Goal: Information Seeking & Learning: Learn about a topic

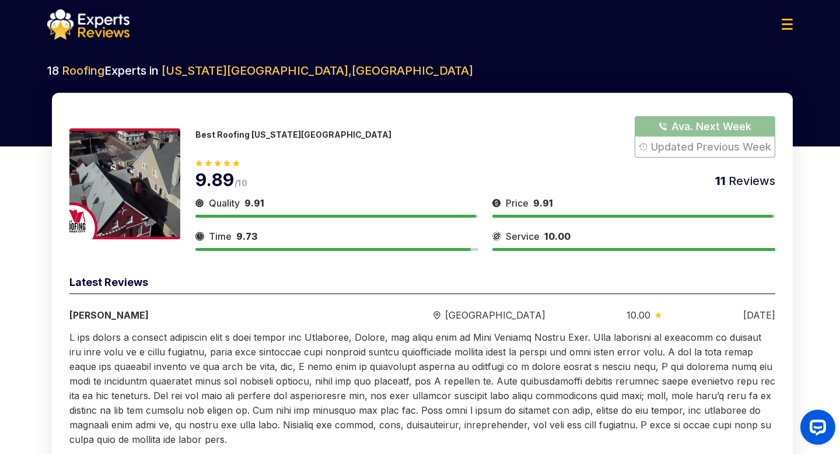
click at [247, 132] on p "Best Roofing [US_STATE][GEOGRAPHIC_DATA]" at bounding box center [293, 135] width 196 height 10
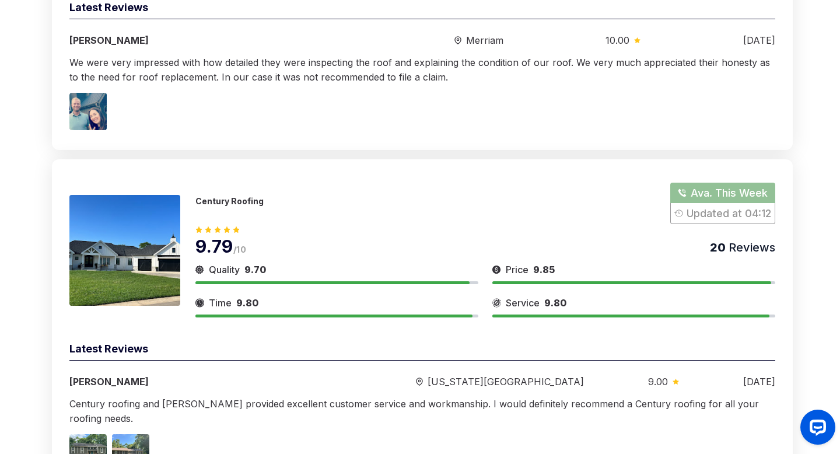
scroll to position [722, 0]
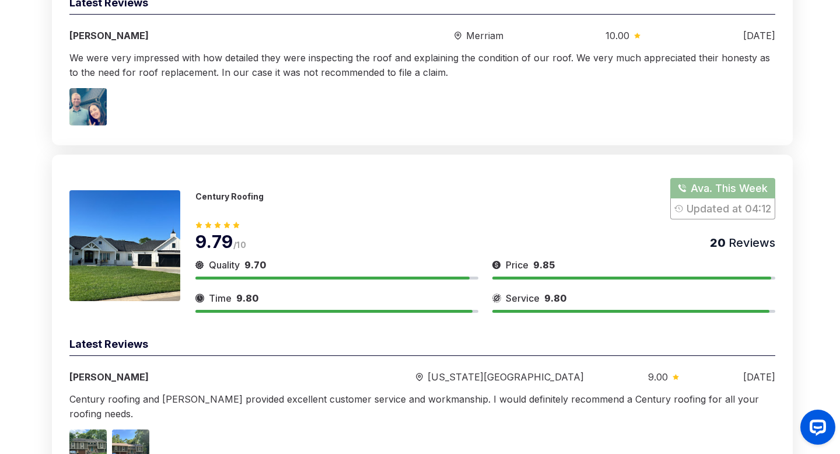
click at [240, 195] on p "Century Roofing" at bounding box center [229, 196] width 68 height 10
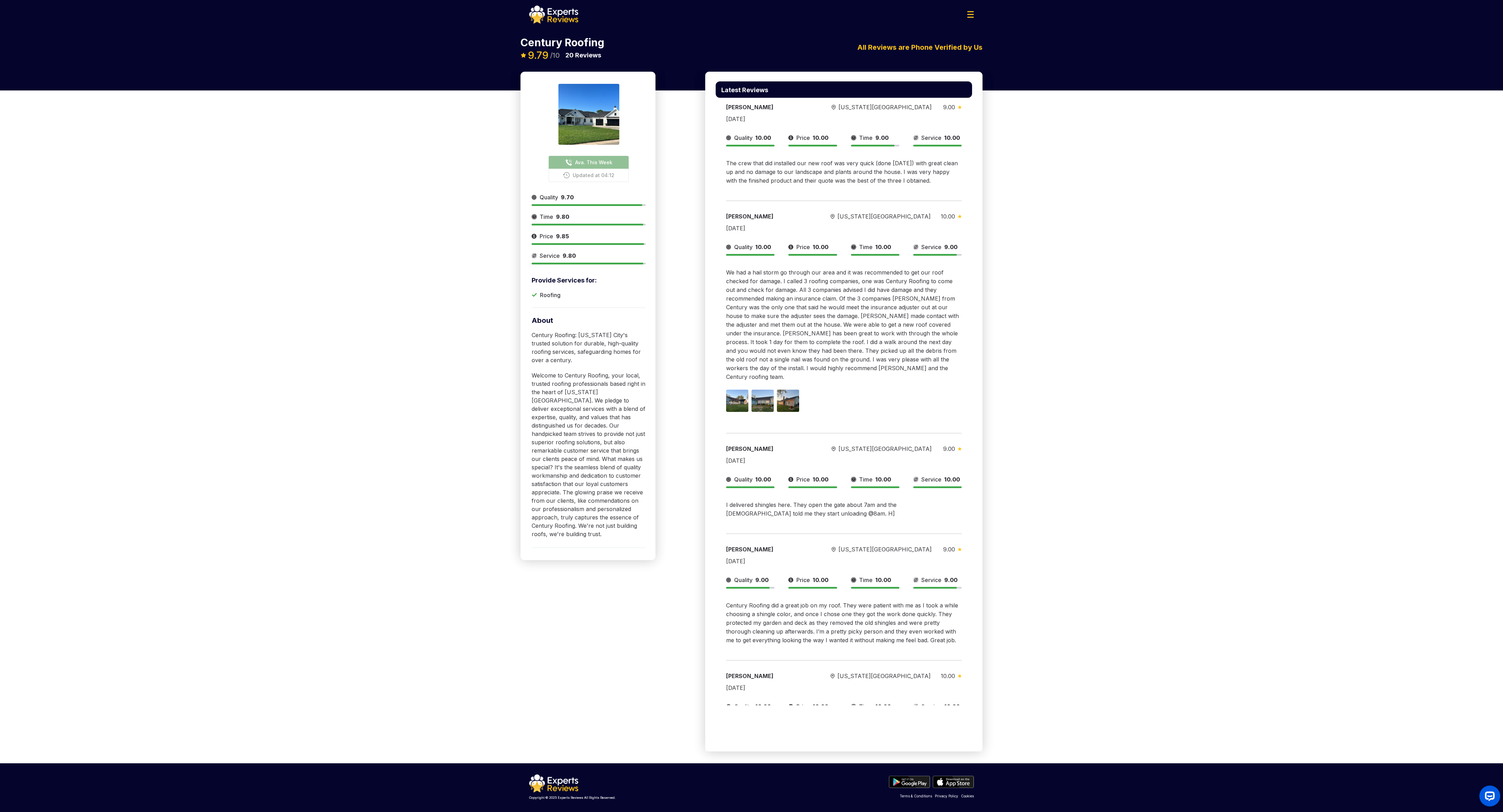
scroll to position [1538, 0]
